Goal: Task Accomplishment & Management: Complete application form

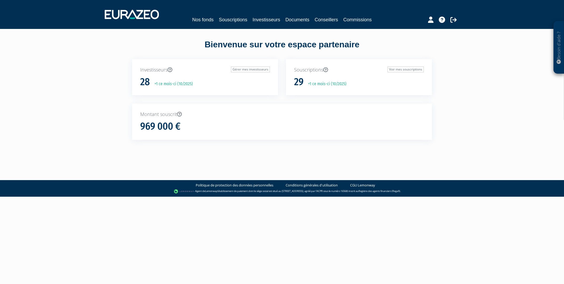
click at [218, 33] on div "Bienvenue sur votre espace partenaire Investisseurs Gérer mes investisseurs 28 …" at bounding box center [282, 94] width 332 height 130
click at [227, 21] on link "Souscriptions" at bounding box center [233, 19] width 28 height 7
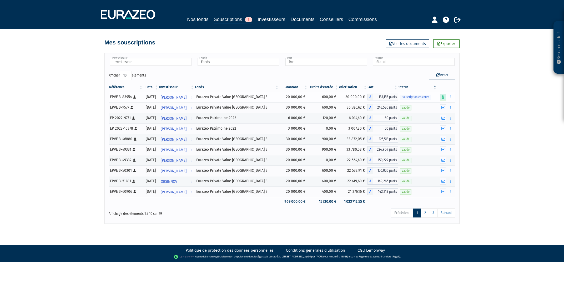
click at [443, 97] on icon at bounding box center [443, 97] width 3 height 3
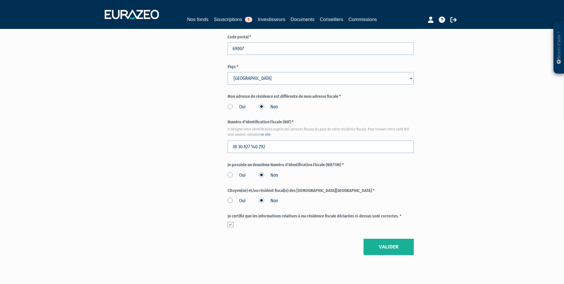
scroll to position [549, 0]
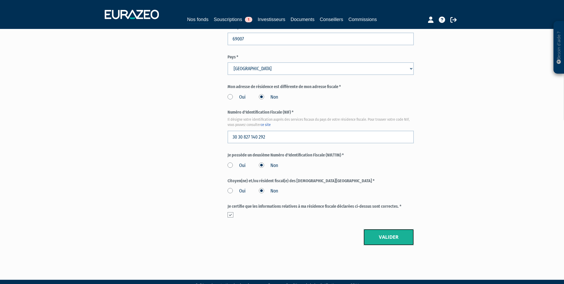
click at [385, 229] on button "Valider" at bounding box center [389, 237] width 50 height 16
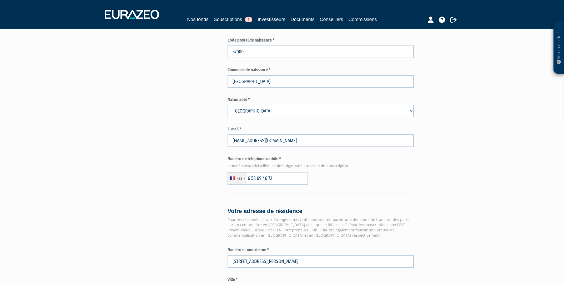
scroll to position [64, 0]
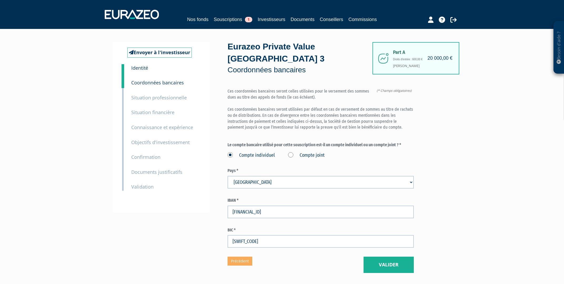
scroll to position [28, 0]
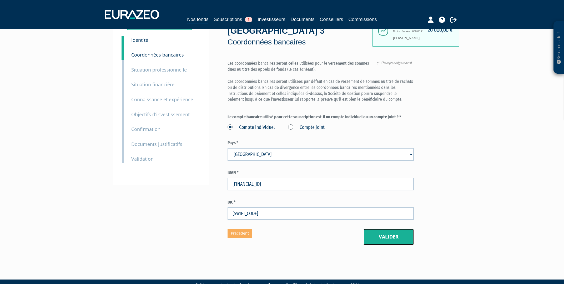
click at [400, 229] on button "Valider" at bounding box center [389, 237] width 50 height 16
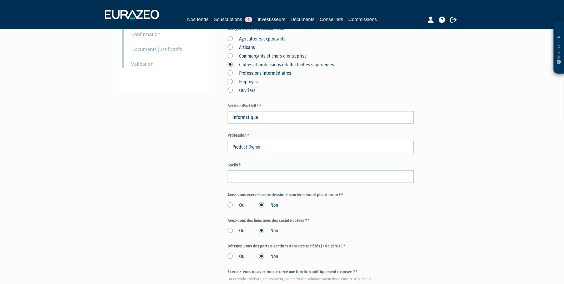
scroll to position [141, 0]
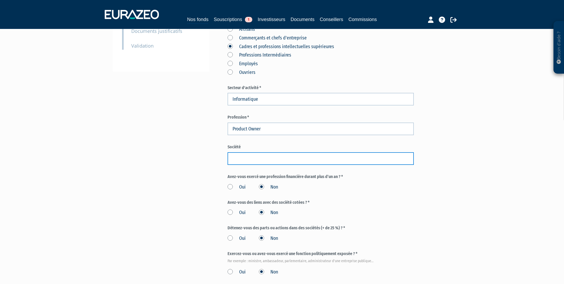
click at [300, 152] on input "text" at bounding box center [321, 158] width 186 height 13
click at [299, 152] on input "text" at bounding box center [321, 158] width 186 height 13
type input "Xevlabs"
click at [130, 132] on div "Envoyer à l'investisseur 1 Identité 2 Coordonnées bancaires 3 Situation profess…" at bounding box center [282, 116] width 331 height 431
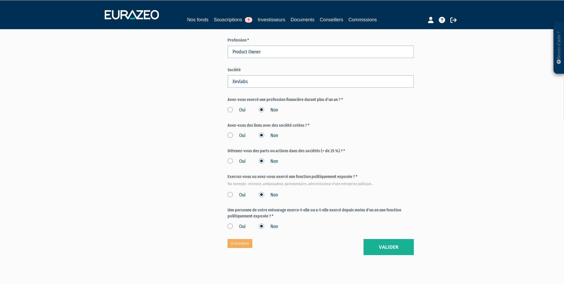
scroll to position [228, 0]
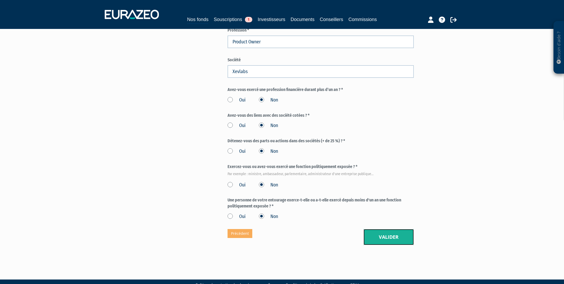
click at [402, 229] on button "Valider" at bounding box center [389, 237] width 50 height 16
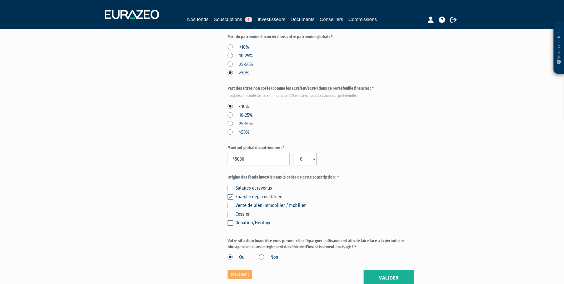
scroll to position [235, 0]
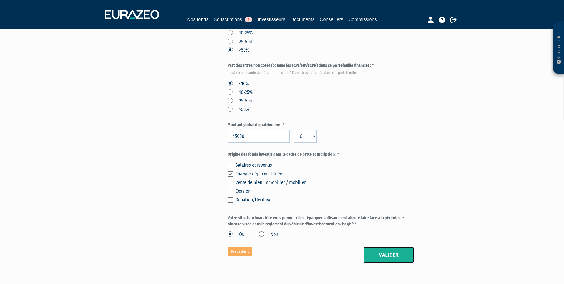
click at [393, 247] on button "Valider" at bounding box center [389, 255] width 50 height 16
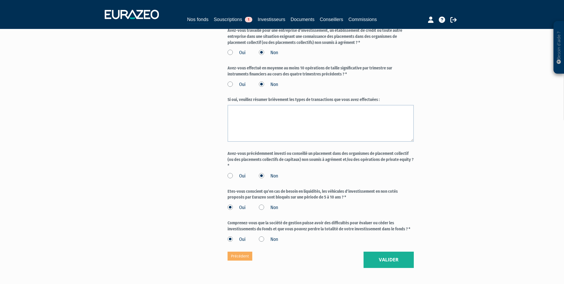
scroll to position [376, 0]
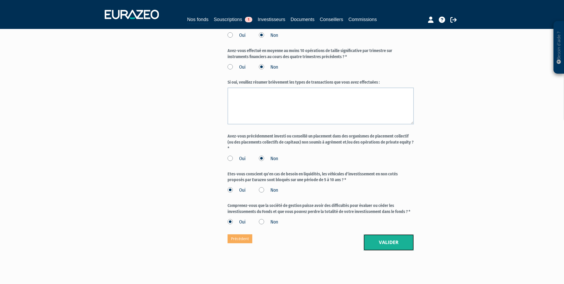
click at [392, 235] on button "Valider" at bounding box center [389, 243] width 50 height 16
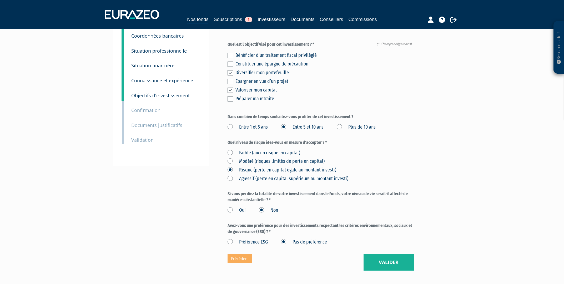
scroll to position [72, 0]
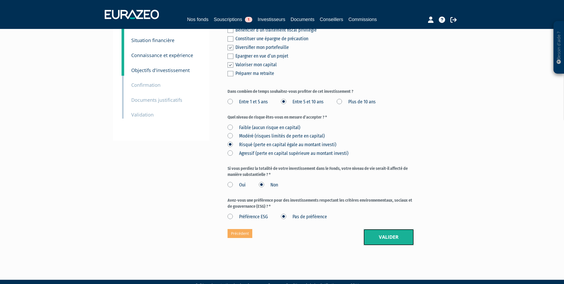
click at [386, 229] on button "Valider" at bounding box center [389, 237] width 50 height 16
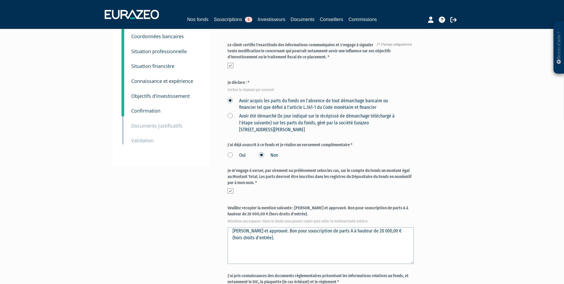
scroll to position [47, 0]
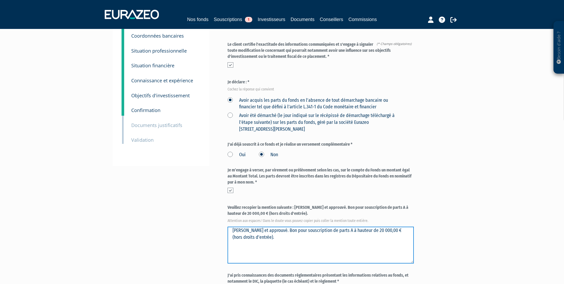
drag, startPoint x: 273, startPoint y: 218, endPoint x: 60, endPoint y: 211, distance: 212.8
click at [228, 227] on textarea "Lu et approuvé. Bon pour souscription de parts A à hauteur de 20 000,00 € (hors…" at bounding box center [321, 245] width 186 height 37
click at [358, 227] on textarea "Lu et approuvé. Bon pour souscription de parts A à hauteur de 20 000,00 € (hors…" at bounding box center [321, 245] width 186 height 37
drag, startPoint x: 347, startPoint y: 230, endPoint x: 292, endPoint y: 240, distance: 55.9
click at [292, 240] on textarea "Lu et approuvé. Bon pour souscription de parts A à hauteur de 20 000,00 € (hors…" at bounding box center [321, 245] width 186 height 37
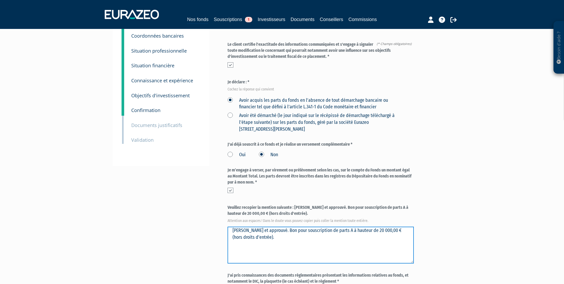
drag, startPoint x: 272, startPoint y: 220, endPoint x: 199, endPoint y: 218, distance: 73.4
click at [228, 227] on textarea "Lu et approuvé. Bon pour souscription de parts A à hauteur de 20 000,00 € (hors…" at bounding box center [321, 245] width 186 height 37
type textarea "Lu et approuvé. Bon pour souscription de parts A à hauteur de 20 000,00 € (hors…"
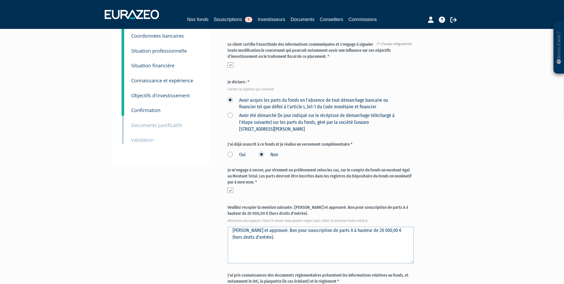
click at [198, 216] on div "Envoyer à l'investisseur 1 Identité 2 Coordonnées bancaires 3 Situation profess…" at bounding box center [282, 173] width 331 height 357
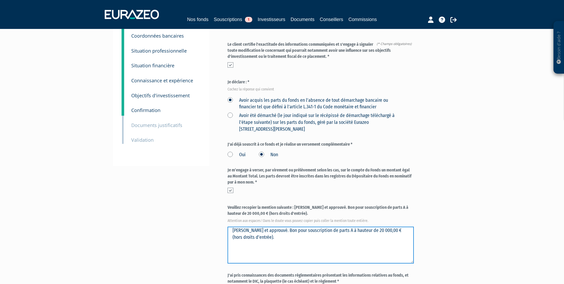
click at [308, 228] on textarea "Lu et approuvé. Bon pour souscription de parts A à hauteur de 20 000,00 € (hors…" at bounding box center [321, 245] width 186 height 37
click at [320, 241] on textarea "Lu et approuvé. Bon pour souscription de parts A à hauteur de 20 000,00 € (hors…" at bounding box center [321, 245] width 186 height 37
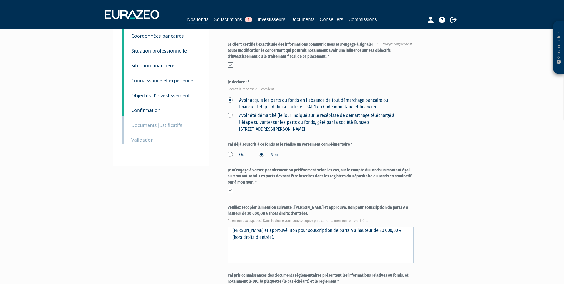
click at [195, 227] on div "Envoyer à l'investisseur 1 Identité 2 Coordonnées bancaires 3 Situation profess…" at bounding box center [282, 173] width 331 height 357
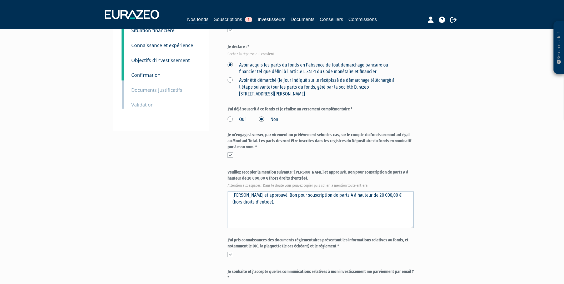
scroll to position [141, 0]
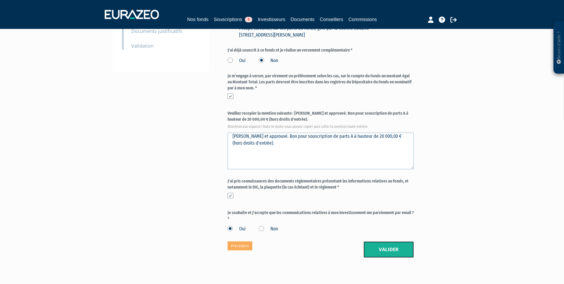
click at [396, 242] on button "Valider" at bounding box center [389, 250] width 50 height 16
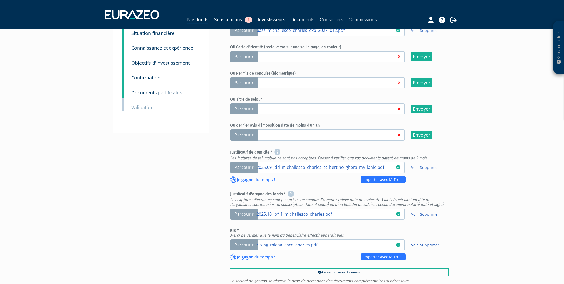
scroll to position [141, 0]
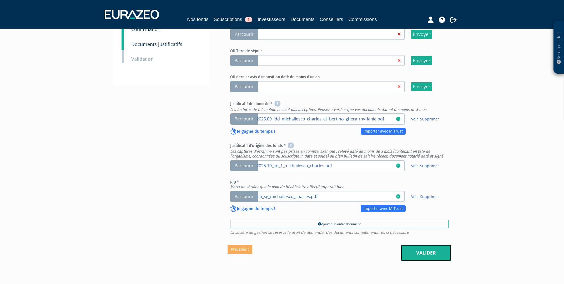
click at [422, 245] on link "Valider" at bounding box center [426, 253] width 50 height 16
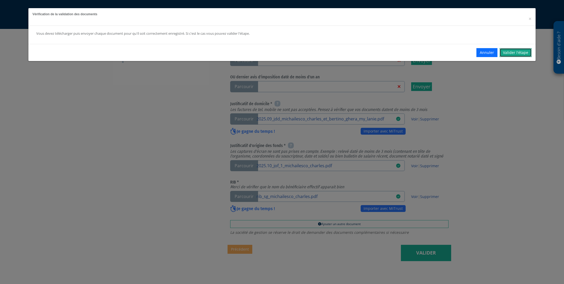
click at [517, 55] on link "Valider l'étape" at bounding box center [516, 52] width 32 height 9
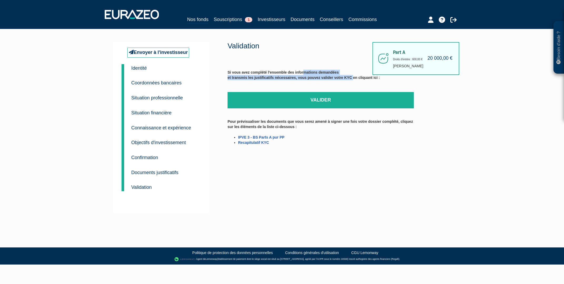
drag, startPoint x: 243, startPoint y: 73, endPoint x: 357, endPoint y: 78, distance: 114.1
click at [357, 78] on label "Si vous avez complété l'ensemble des informations demandées et transmis les jus…" at bounding box center [304, 80] width 152 height 21
click at [319, 99] on link "Valider" at bounding box center [321, 100] width 186 height 16
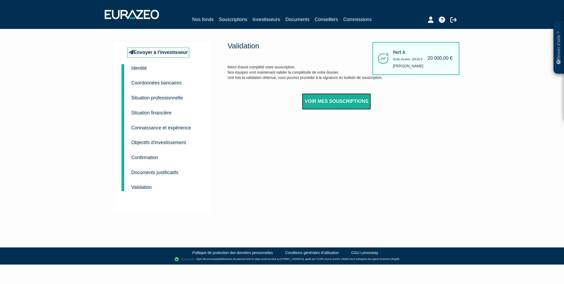
click at [342, 98] on link "Voir mes souscriptions" at bounding box center [336, 101] width 69 height 16
